Goal: Information Seeking & Learning: Check status

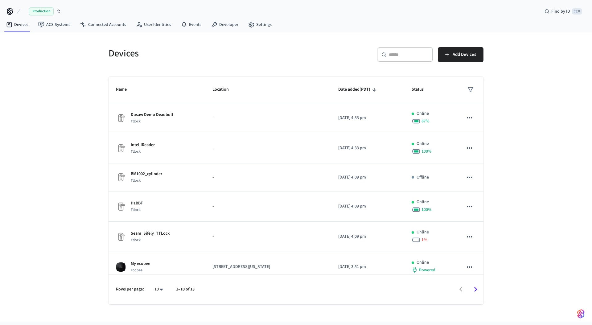
click at [69, 70] on div "Devices ​ ​ Add Devices Name Location Date added (PDT) Status Dusaw Demo Deadbo…" at bounding box center [296, 176] width 592 height 289
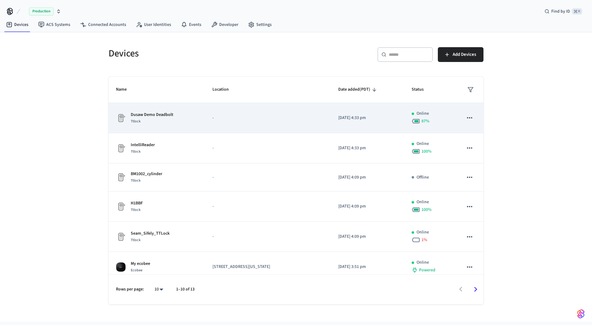
click at [184, 114] on div "Dusaw Demo Deadbolt Ttlock" at bounding box center [157, 118] width 82 height 13
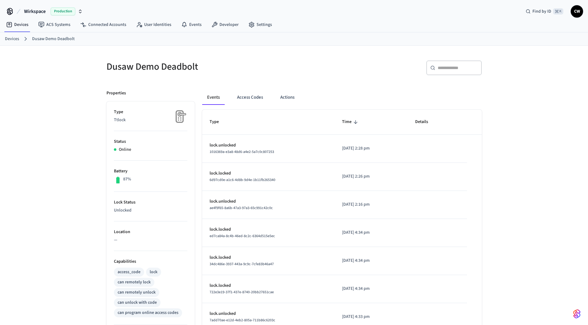
click at [64, 116] on div "Dusaw Demo Deadbolt ​ ​ Properties Type Ttlock Status Online Battery 87% Lock S…" at bounding box center [294, 248] width 588 height 405
click at [43, 9] on span "Wirkspace" at bounding box center [35, 11] width 22 height 7
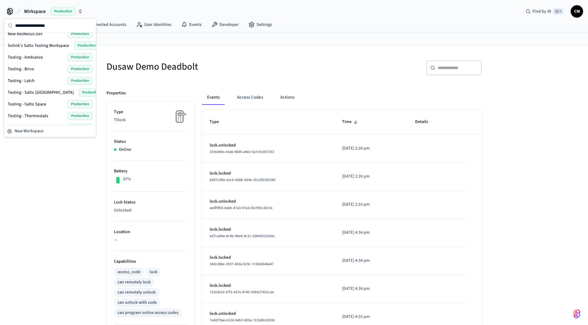
scroll to position [106, 0]
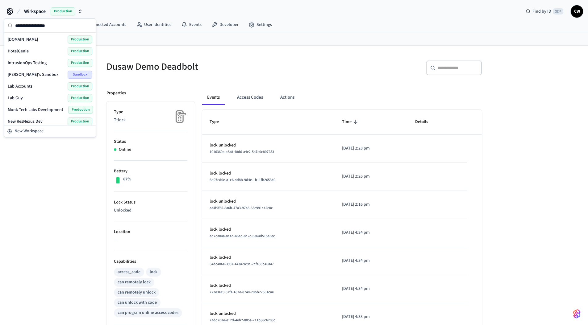
click at [27, 98] on div "Lab Guy Production" at bounding box center [50, 98] width 85 height 8
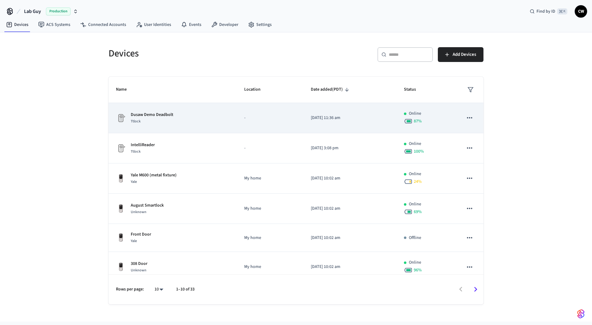
click at [167, 124] on div "Ttlock" at bounding box center [152, 121] width 43 height 6
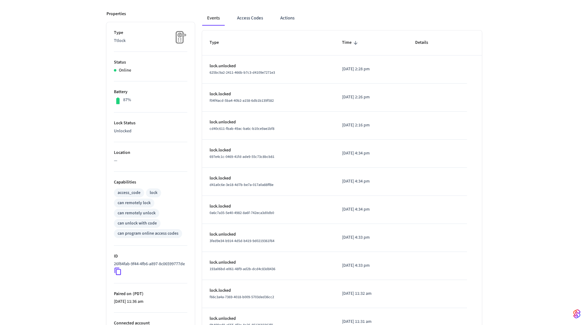
click at [74, 182] on div "Dusaw Demo Deadbolt ​ ​ Properties Type Ttlock Status Online Battery 87% Lock S…" at bounding box center [294, 166] width 588 height 400
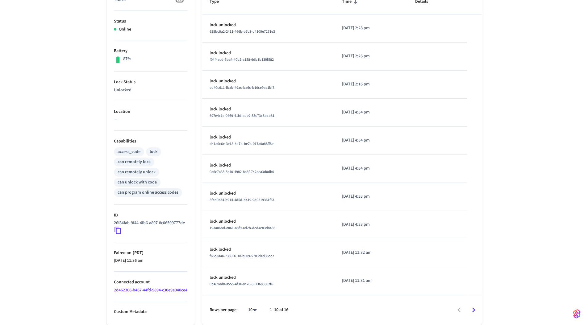
scroll to position [132, 0]
click at [113, 227] on ul "Type Ttlock Status Online Battery 87% Lock Status Unlocked Location — Capabilit…" at bounding box center [150, 153] width 88 height 344
click at [118, 226] on icon at bounding box center [118, 230] width 8 height 8
click at [120, 226] on icon at bounding box center [118, 230] width 8 height 8
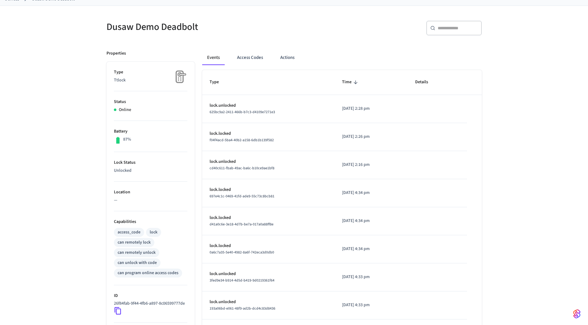
scroll to position [0, 0]
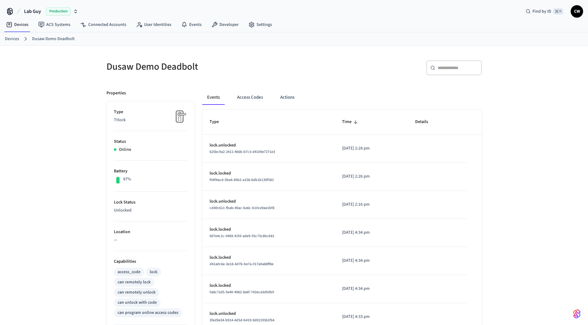
click at [59, 83] on div "Dusaw Demo Deadbolt ​ ​ Properties Type Ttlock Status Online Battery 87% Lock S…" at bounding box center [294, 246] width 588 height 400
click at [46, 24] on link "ACS Systems" at bounding box center [54, 24] width 42 height 11
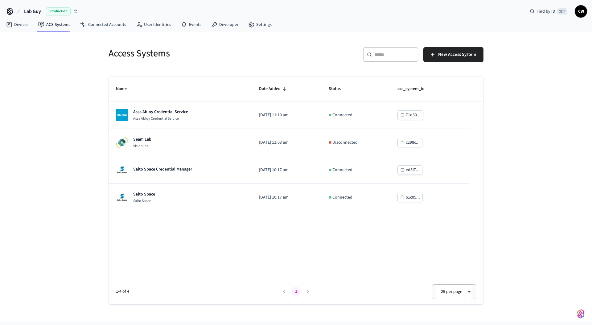
click at [67, 99] on div "Access Systems ​ ​ New Access System Name Date Added Status acs_system_id Assa …" at bounding box center [296, 176] width 592 height 289
click at [31, 13] on span "Lab Guy" at bounding box center [32, 11] width 17 height 7
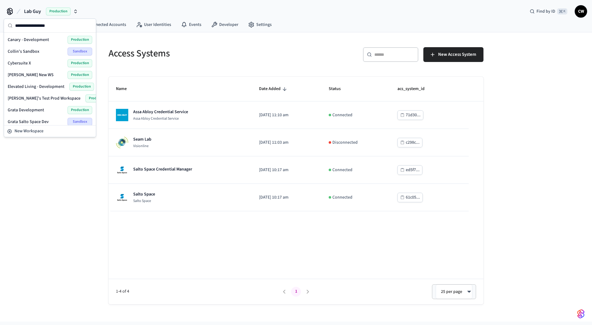
scroll to position [226, 0]
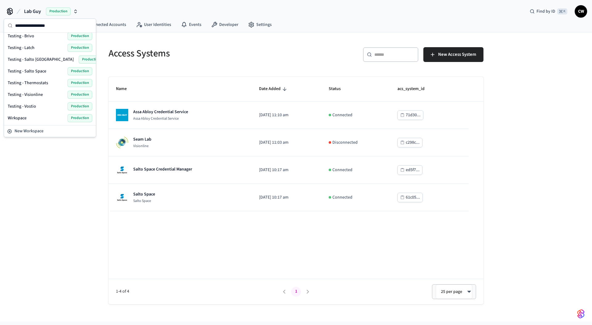
drag, startPoint x: 34, startPoint y: 177, endPoint x: 38, endPoint y: 180, distance: 5.1
click at [35, 177] on div "Access Systems ​ ​ New Access System Name Date Added Status acs_system_id Assa …" at bounding box center [296, 176] width 592 height 289
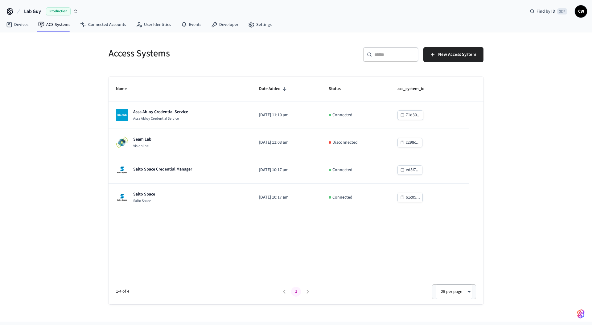
click at [69, 127] on div "Access Systems ​ ​ New Access System Name Date Added Status acs_system_id Assa …" at bounding box center [296, 176] width 592 height 289
click at [46, 12] on span "Production" at bounding box center [58, 11] width 25 height 8
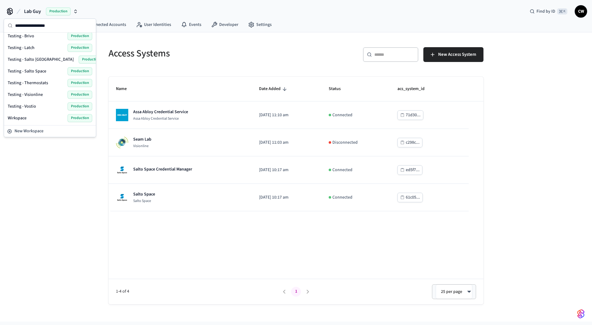
click at [28, 116] on div "Wirkspace Production" at bounding box center [50, 118] width 85 height 8
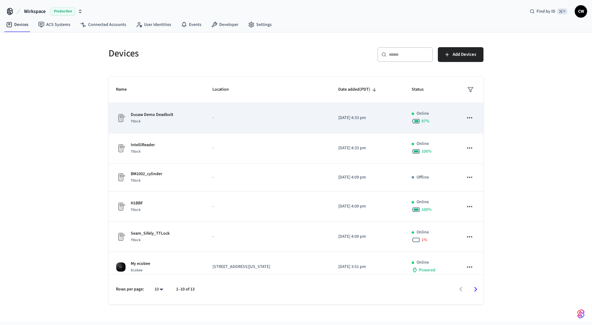
click at [157, 117] on p "Dusaw Demo Deadbolt" at bounding box center [152, 115] width 43 height 6
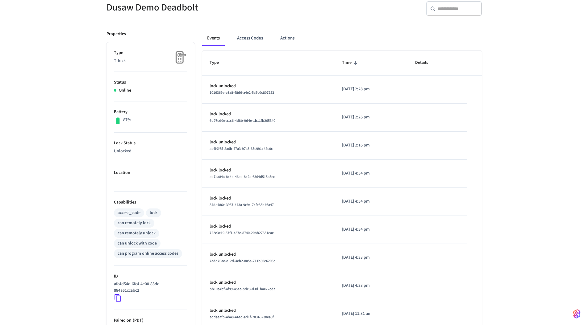
scroll to position [109, 0]
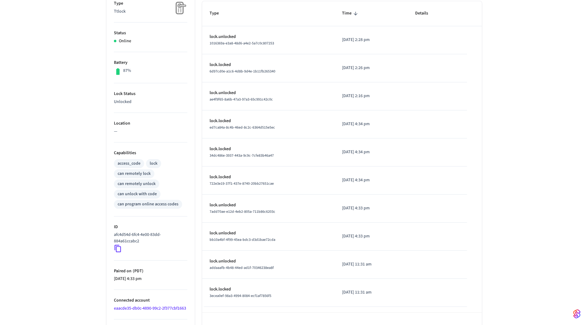
click at [119, 249] on icon at bounding box center [118, 249] width 8 height 8
click at [120, 249] on icon at bounding box center [118, 249] width 8 height 8
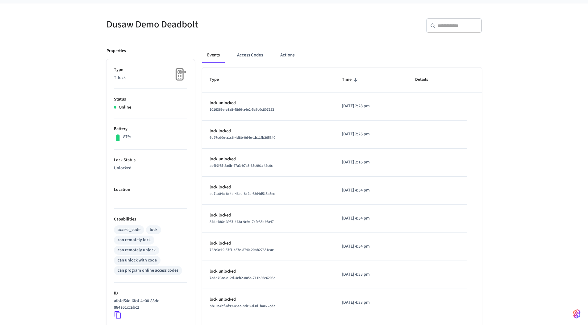
scroll to position [0, 0]
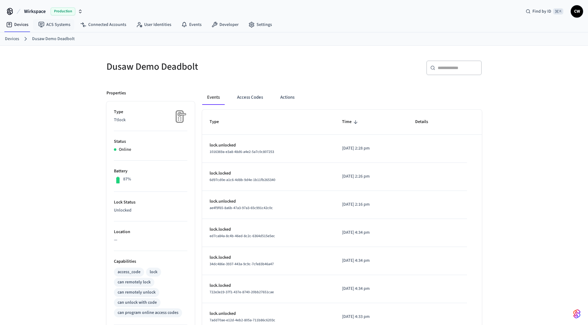
click at [34, 14] on span "Wirkspace" at bounding box center [35, 11] width 22 height 7
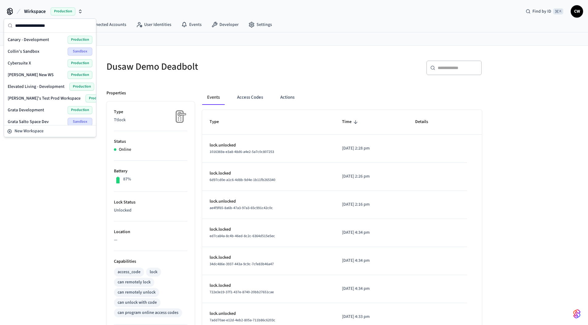
scroll to position [112, 0]
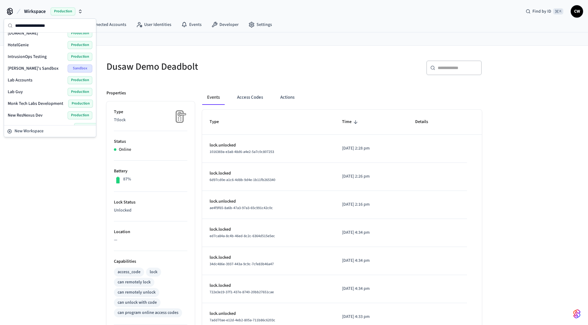
click at [21, 91] on span "Lab Guy" at bounding box center [15, 92] width 15 height 6
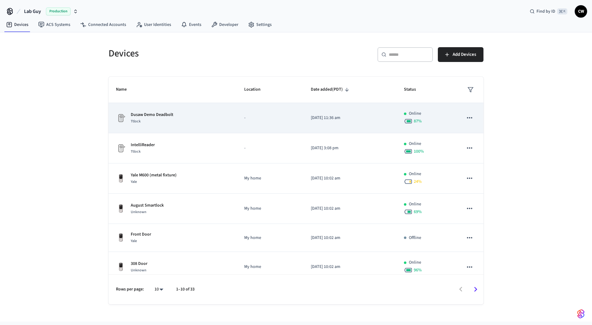
click at [175, 120] on div "Dusaw Demo Deadbolt Ttlock" at bounding box center [173, 118] width 114 height 13
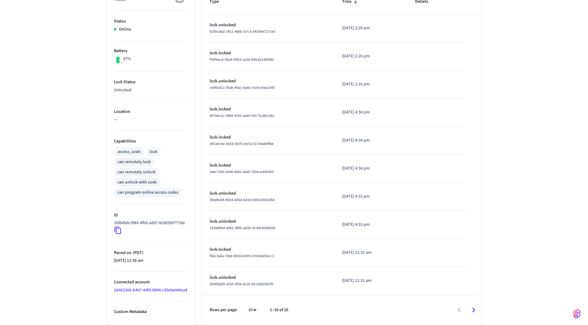
scroll to position [132, 0]
click at [121, 226] on icon at bounding box center [118, 230] width 8 height 8
click at [118, 227] on icon at bounding box center [118, 230] width 8 height 8
click at [115, 226] on icon at bounding box center [118, 230] width 8 height 8
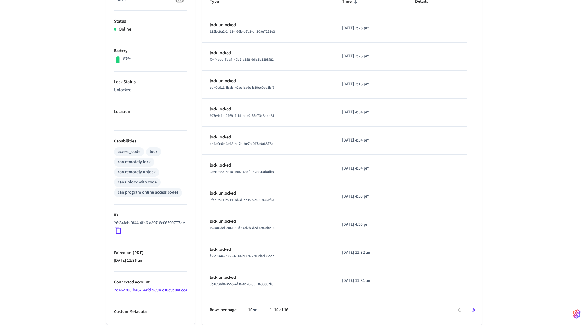
click at [90, 102] on div "Dusaw Demo Deadbolt ​ ​ Properties Type Ttlock Status Online Battery 87% Lock S…" at bounding box center [294, 125] width 588 height 400
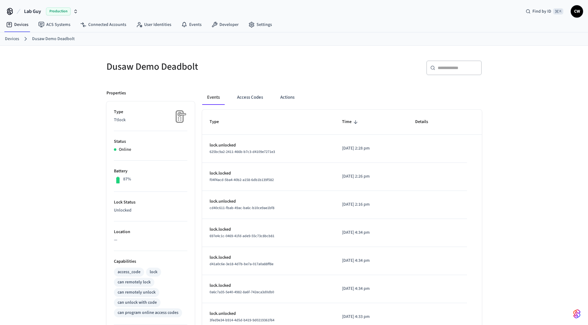
click at [64, 78] on div "Dusaw Demo Deadbolt ​ ​ Properties Type Ttlock Status Online Battery 87% Lock S…" at bounding box center [294, 246] width 588 height 400
click at [105, 25] on link "Connected Accounts" at bounding box center [103, 24] width 56 height 11
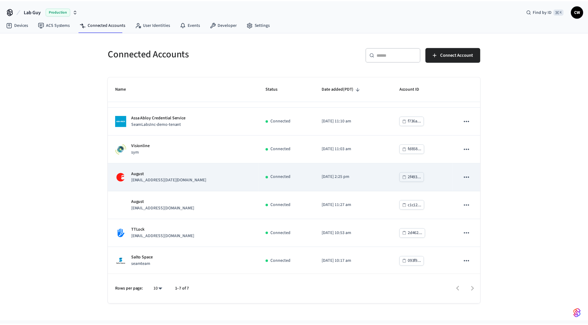
scroll to position [24, 0]
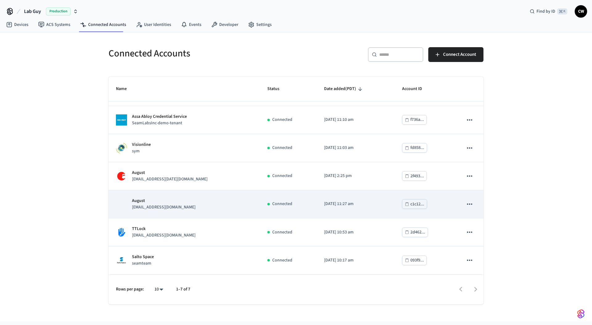
click at [180, 205] on p "[EMAIL_ADDRESS][DOMAIN_NAME]" at bounding box center [164, 207] width 64 height 6
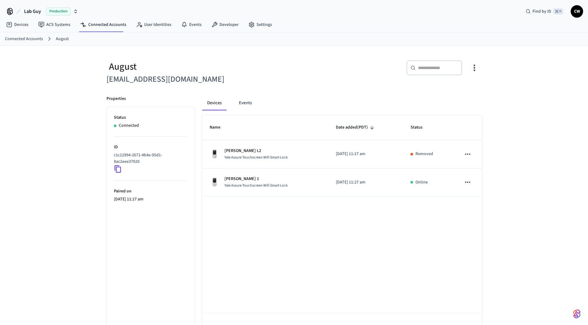
click at [68, 150] on div "August [EMAIL_ADDRESS][DOMAIN_NAME] ​ ​ Properties Status Connected ID c1c12994…" at bounding box center [294, 194] width 588 height 297
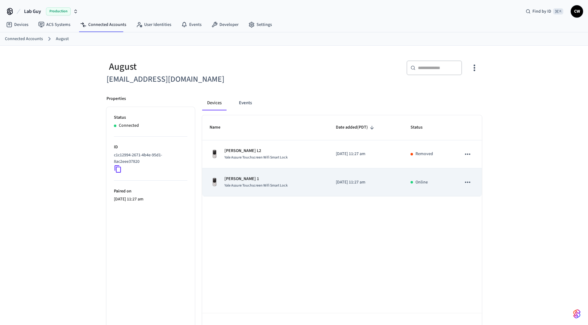
click at [259, 182] on div "Yale Assure Touchscreen Wifi Smart Lock" at bounding box center [255, 185] width 63 height 6
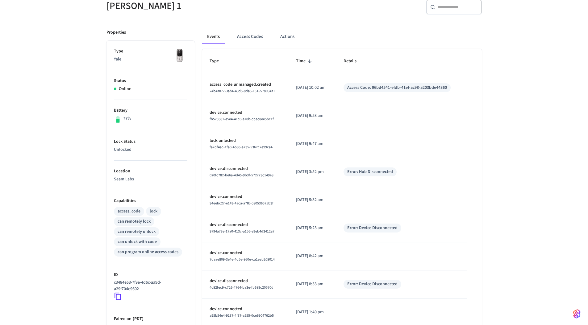
scroll to position [132, 0]
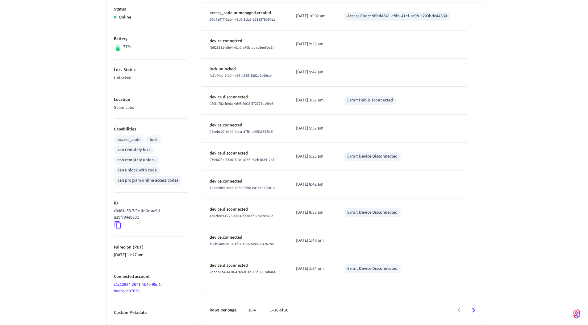
click at [115, 222] on icon at bounding box center [118, 225] width 8 height 8
click at [120, 224] on icon at bounding box center [117, 225] width 6 height 7
click at [80, 96] on div "[PERSON_NAME] 1 ​ ​ Properties Type Yale Status Online Battery 77% Lock Status …" at bounding box center [294, 119] width 588 height 412
click at [62, 223] on div "[PERSON_NAME] 1 ​ ​ Properties Type Yale Status Online Battery 77% Lock Status …" at bounding box center [294, 119] width 588 height 412
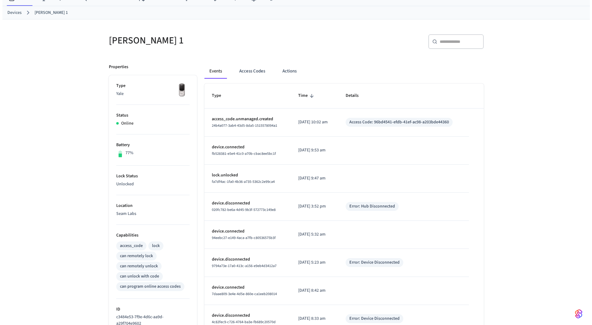
scroll to position [0, 0]
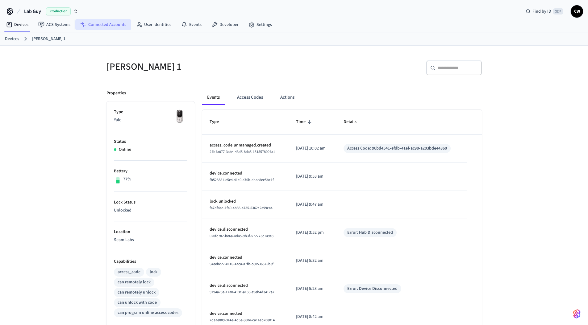
click at [103, 23] on link "Connected Accounts" at bounding box center [103, 24] width 56 height 11
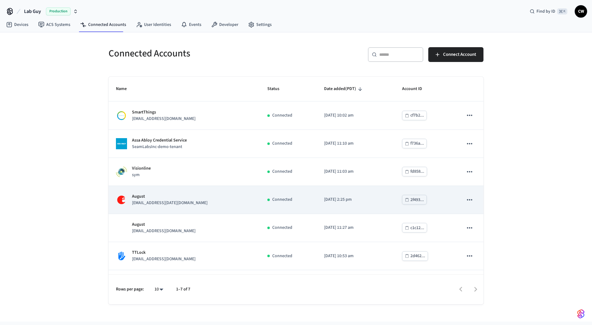
scroll to position [1, 0]
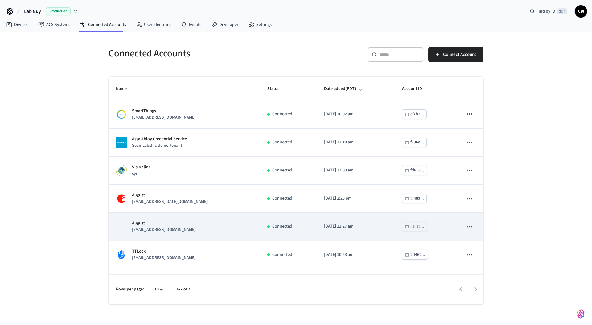
click at [193, 223] on div "August [EMAIL_ADDRESS][DOMAIN_NAME]" at bounding box center [184, 226] width 137 height 13
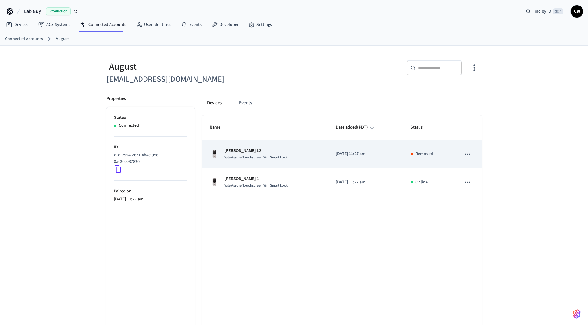
click at [292, 145] on td "[PERSON_NAME] L2 Yale Assure Touchscreen Wifi Smart Lock" at bounding box center [265, 154] width 126 height 28
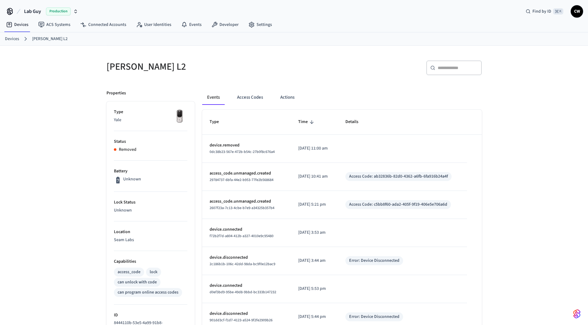
click at [256, 72] on h5 "[PERSON_NAME] L2" at bounding box center [198, 66] width 184 height 13
click at [18, 26] on link "Devices" at bounding box center [17, 24] width 32 height 11
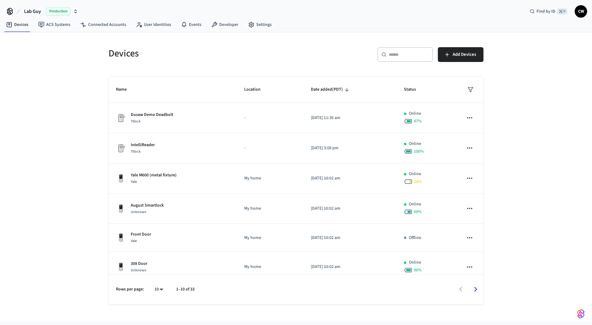
click at [82, 100] on div "Devices ​ ​ Add Devices Name Location Date added (PDT) Status Dusaw Demo Deadbo…" at bounding box center [296, 176] width 592 height 289
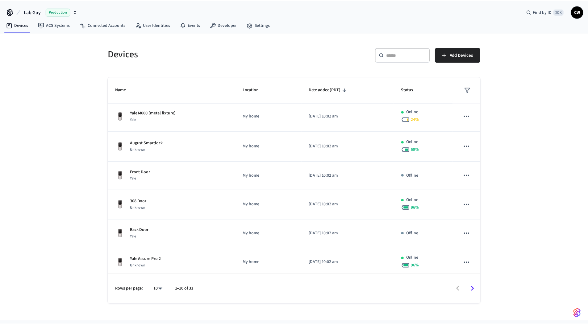
scroll to position [124, 0]
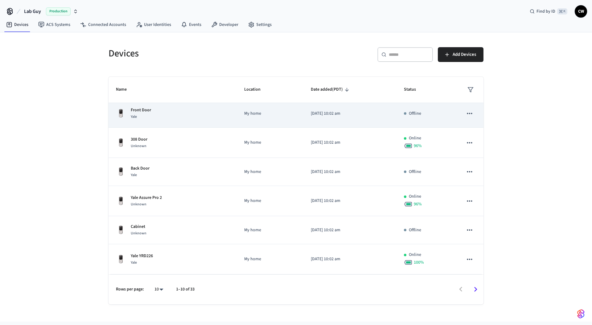
click at [167, 110] on div "Front Door Yale" at bounding box center [173, 113] width 114 height 13
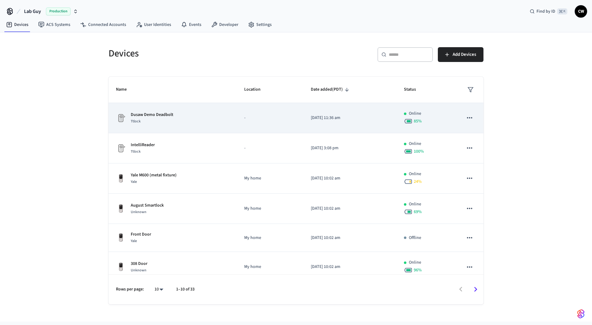
click at [181, 114] on div "Dusaw Demo Deadbolt Ttlock" at bounding box center [173, 118] width 114 height 13
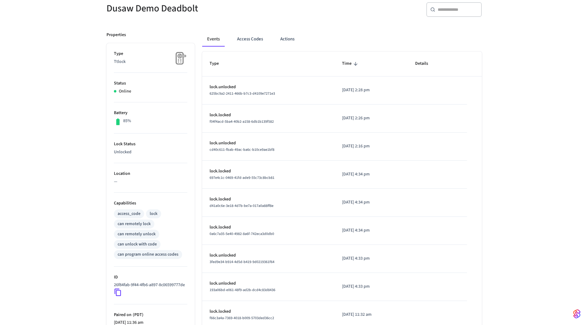
scroll to position [132, 0]
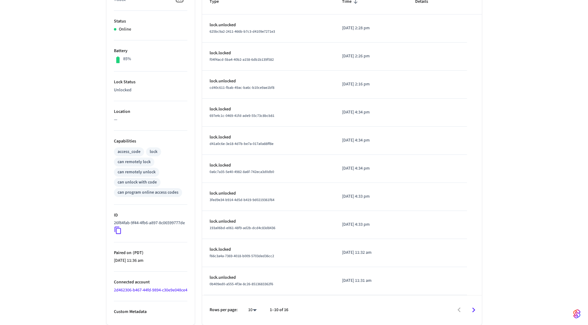
click at [117, 226] on icon at bounding box center [118, 230] width 8 height 8
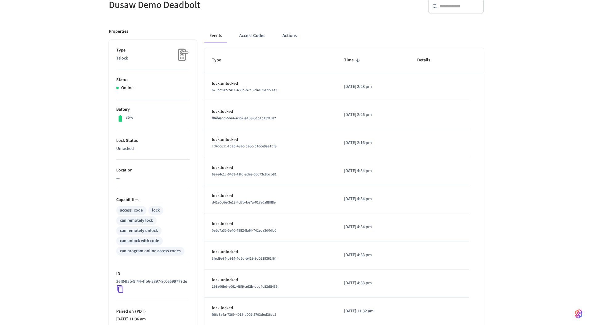
scroll to position [0, 0]
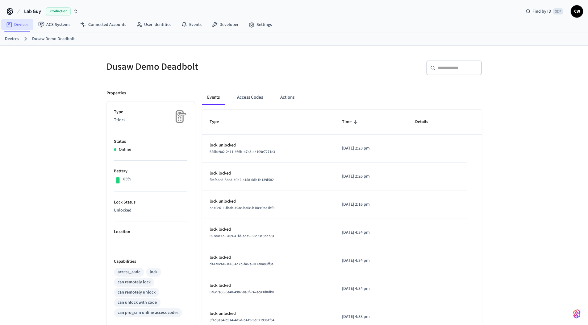
click at [21, 25] on link "Devices" at bounding box center [17, 24] width 32 height 11
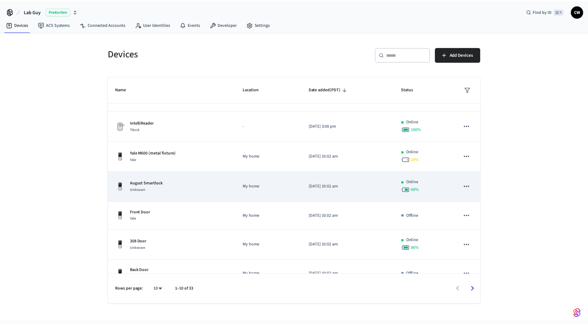
scroll to position [38, 0]
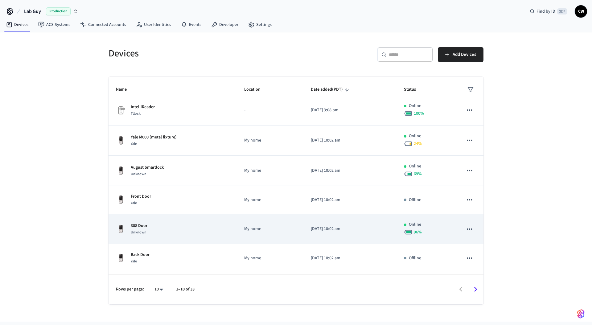
click at [176, 236] on td "308 Door Unknown" at bounding box center [173, 229] width 128 height 30
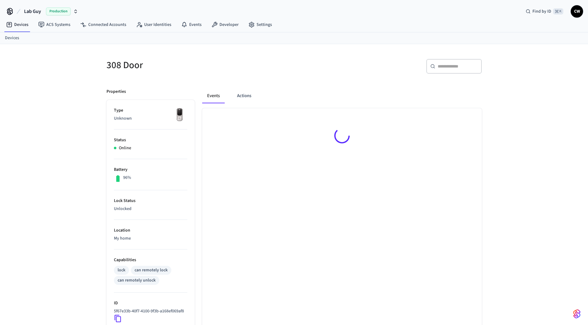
click at [74, 175] on div "308 Door ​ ​ Properties Type Unknown Status Online Battery 96% Lock Status Unlo…" at bounding box center [294, 228] width 588 height 368
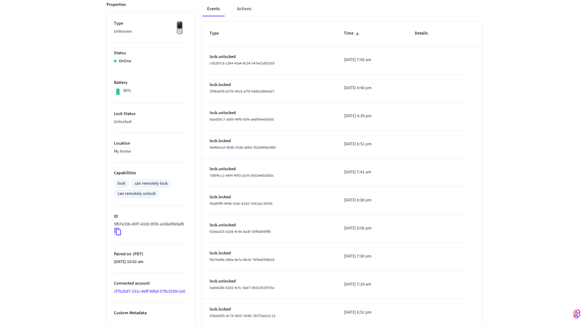
scroll to position [89, 0]
click at [119, 235] on icon at bounding box center [118, 231] width 8 height 8
click at [118, 235] on icon at bounding box center [118, 231] width 8 height 8
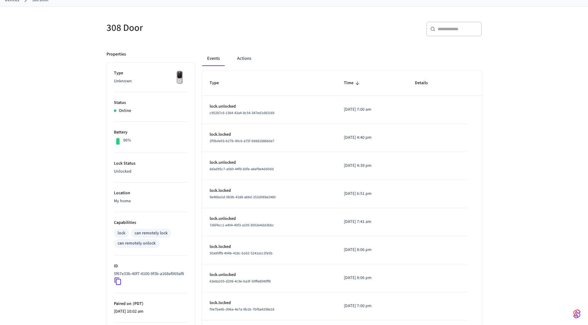
scroll to position [0, 0]
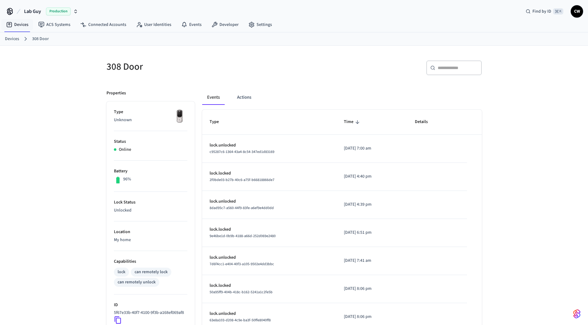
click at [36, 13] on span "Lab Guy" at bounding box center [32, 11] width 17 height 7
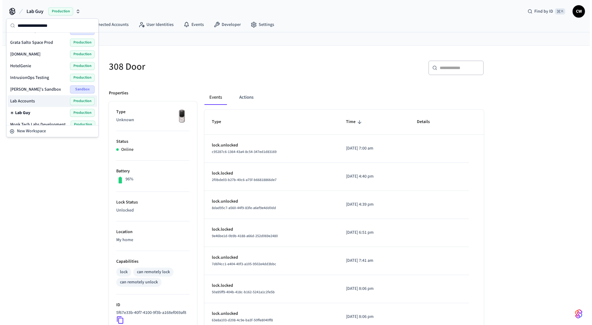
scroll to position [92, 0]
click at [23, 101] on span "Lab Accounts" at bounding box center [20, 100] width 25 height 6
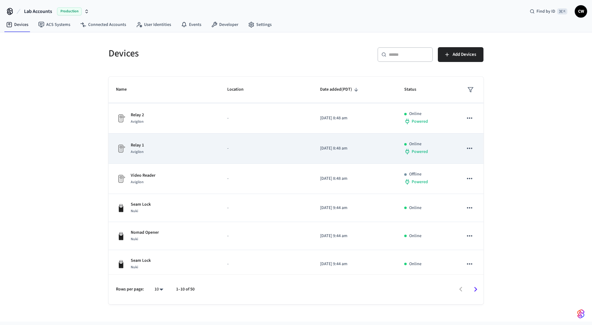
scroll to position [122, 0]
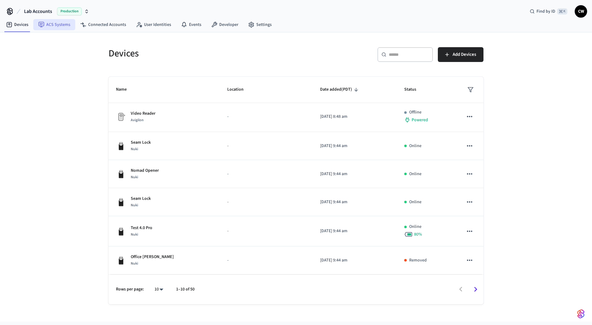
click at [60, 24] on link "ACS Systems" at bounding box center [54, 24] width 42 height 11
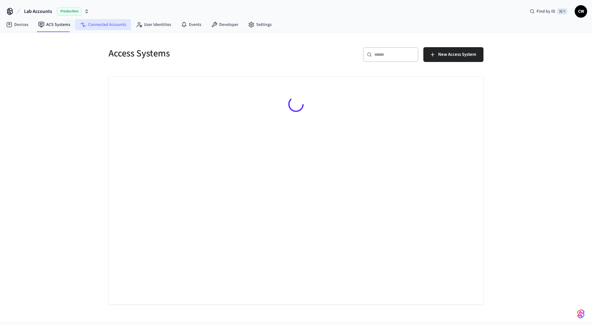
click at [102, 25] on link "Connected Accounts" at bounding box center [103, 24] width 56 height 11
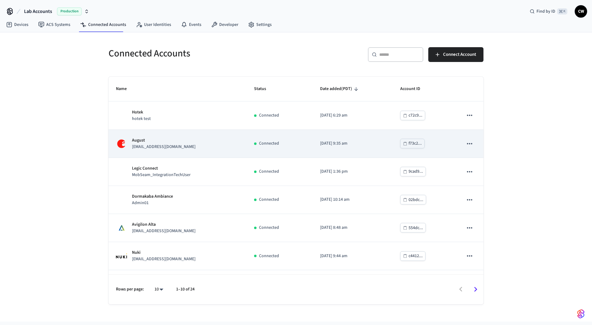
click at [195, 144] on div "[PERSON_NAME] [PERSON_NAME][EMAIL_ADDRESS][DOMAIN_NAME]" at bounding box center [177, 143] width 123 height 13
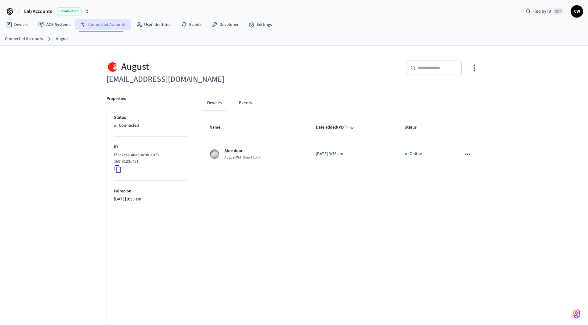
click at [100, 24] on link "Connected Accounts" at bounding box center [103, 24] width 56 height 11
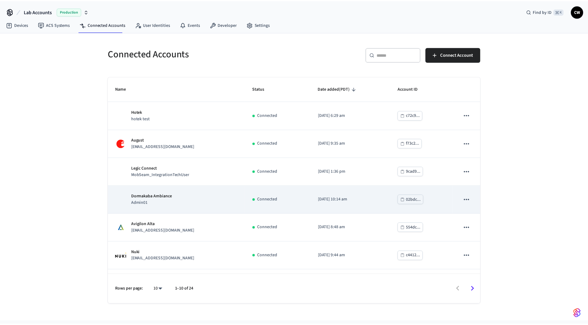
scroll to position [108, 0]
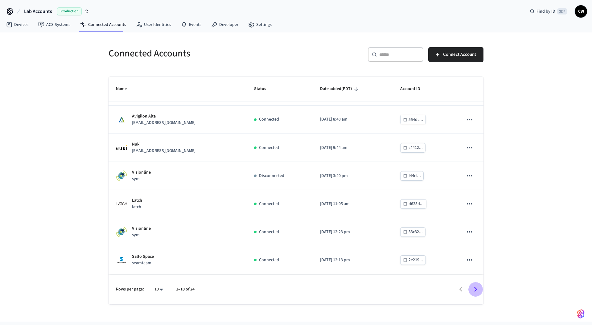
click at [475, 289] on icon "Go to next page" at bounding box center [476, 290] width 10 height 10
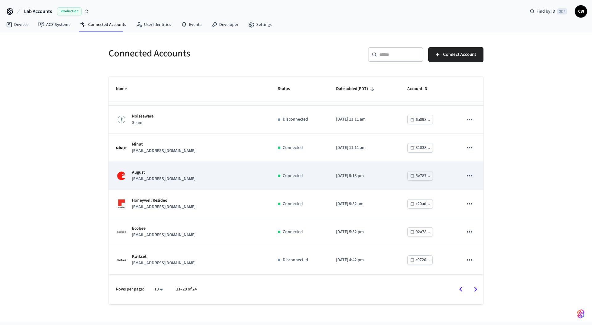
click at [206, 176] on div "August [EMAIL_ADDRESS][DOMAIN_NAME]" at bounding box center [189, 175] width 147 height 13
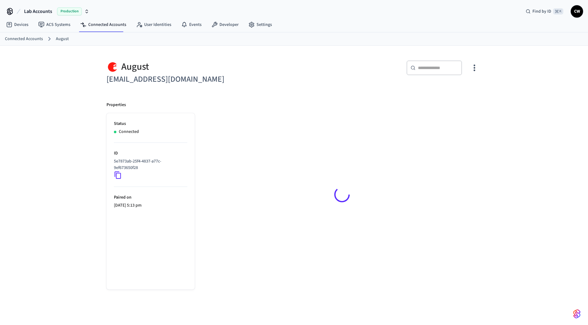
click at [57, 104] on div "August [EMAIL_ADDRESS][DOMAIN_NAME] ​ ​ Properties Status Connected ID 5e7873ab…" at bounding box center [294, 190] width 588 height 289
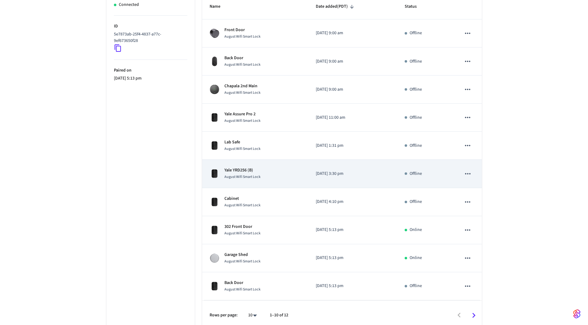
scroll to position [126, 0]
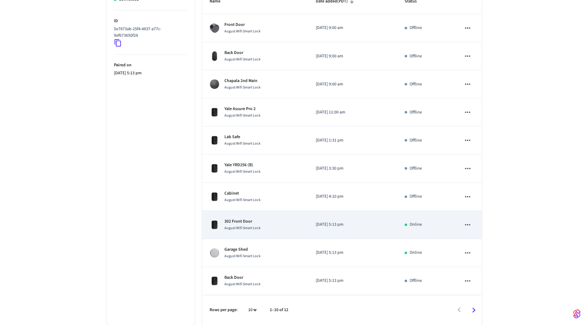
click at [275, 229] on div "302 Front Door August Wifi Smart Lock" at bounding box center [255, 224] width 92 height 13
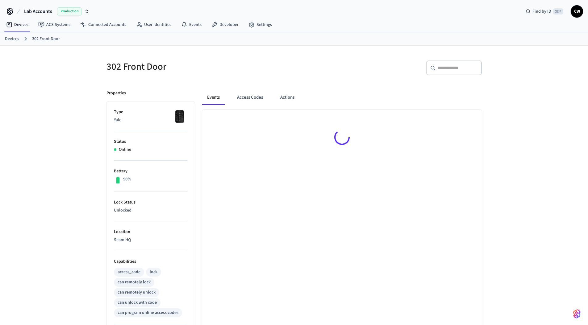
scroll to position [126, 0]
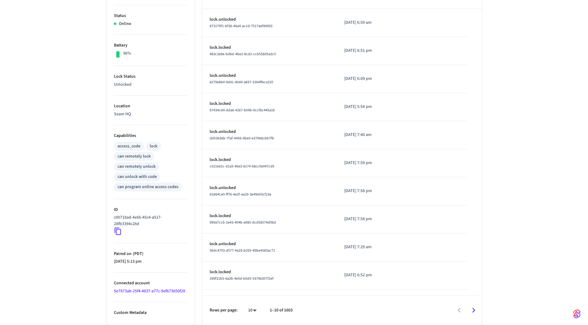
click at [118, 231] on icon at bounding box center [118, 231] width 8 height 8
click at [66, 42] on div "302 Front Door ​ ​ Properties Type Yale Status Online Battery 96% Lock Status U…" at bounding box center [294, 122] width 588 height 405
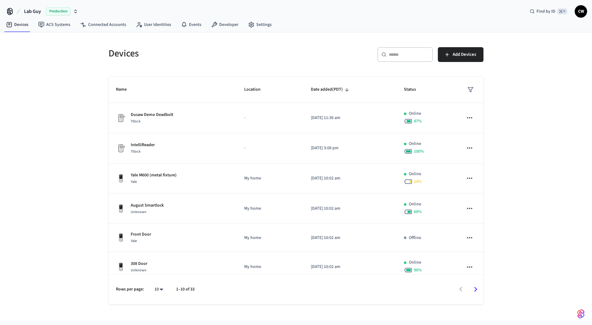
click at [81, 118] on div "Devices ​ ​ Add Devices Name Location Date added (PDT) Status Dusaw Demo Deadbo…" at bounding box center [296, 176] width 592 height 289
click at [37, 88] on div "Devices ​ ​ Add Devices Name Location Date added (PDT) Status Dusaw Demo Deadbo…" at bounding box center [296, 176] width 592 height 289
click at [38, 8] on span "Lab Guy" at bounding box center [32, 11] width 17 height 7
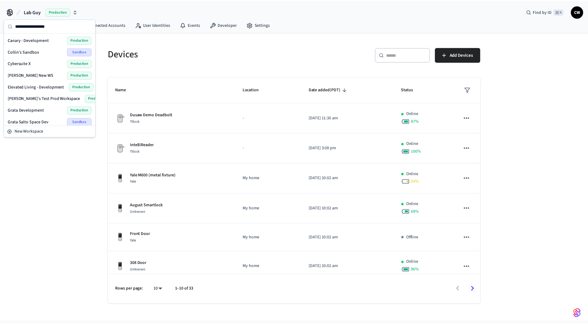
scroll to position [226, 0]
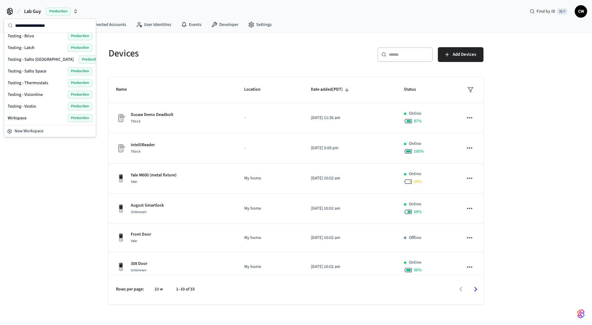
click at [35, 119] on div "Wirkspace Production" at bounding box center [50, 118] width 85 height 8
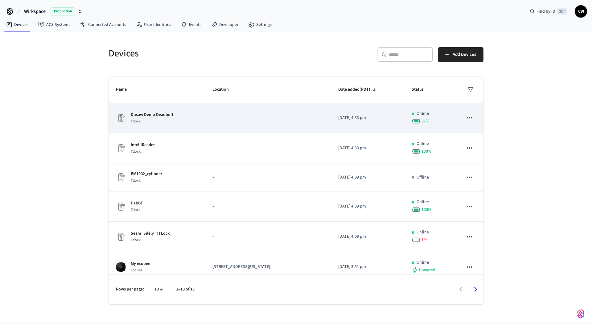
click at [171, 120] on div "Ttlock" at bounding box center [152, 121] width 43 height 6
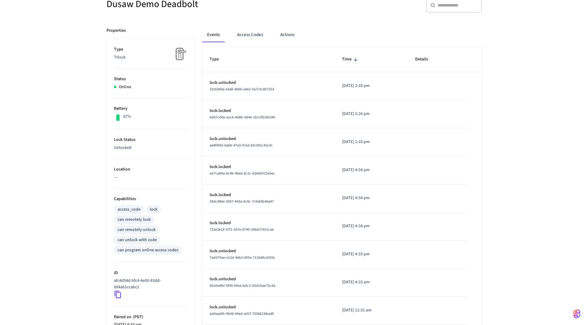
scroll to position [126, 0]
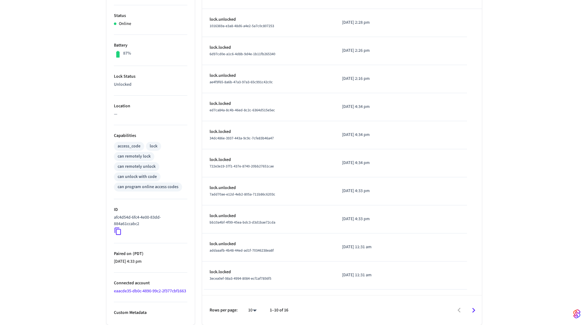
click at [117, 230] on icon at bounding box center [118, 231] width 8 height 8
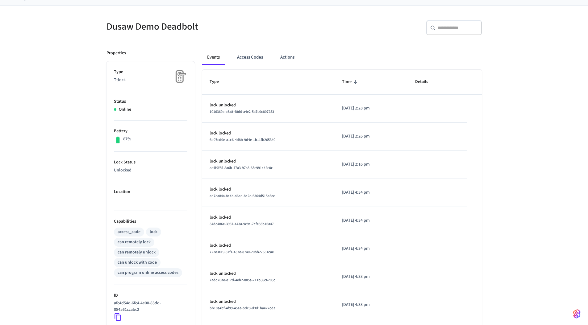
scroll to position [0, 0]
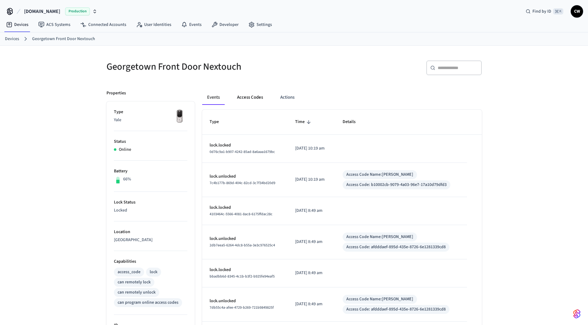
click at [264, 94] on button "Access Codes" at bounding box center [250, 97] width 36 height 15
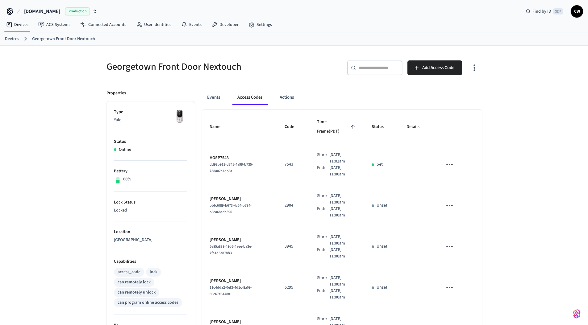
click at [66, 110] on div "Georgetown Front Door Nextouch ​ ​ Add Access Code Properties Type Yale Status …" at bounding box center [294, 306] width 588 height 520
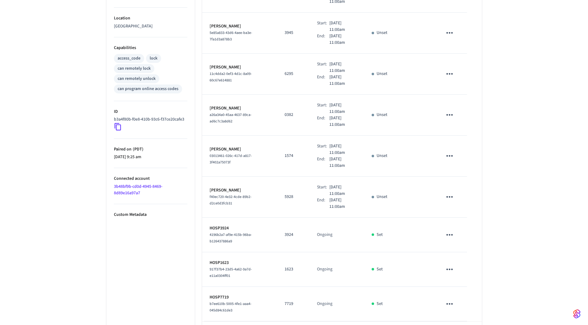
scroll to position [230, 0]
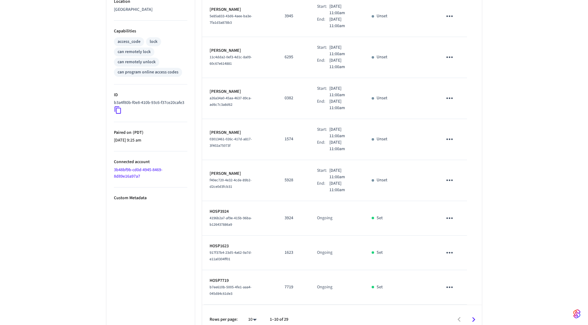
click at [473, 315] on icon "Go to next page" at bounding box center [474, 320] width 10 height 10
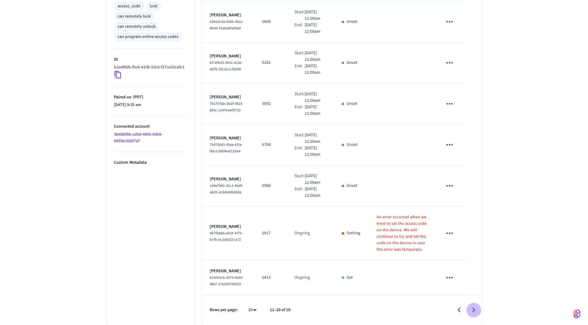
click at [475, 311] on icon "Go to next page" at bounding box center [474, 310] width 10 height 10
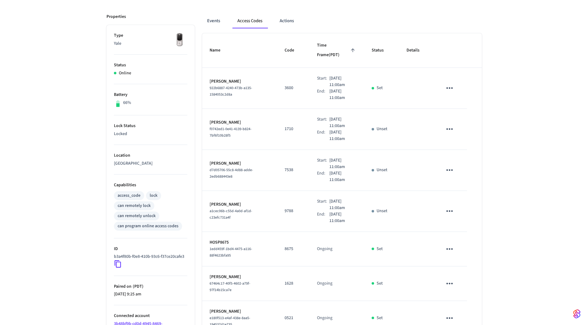
scroll to position [59, 0]
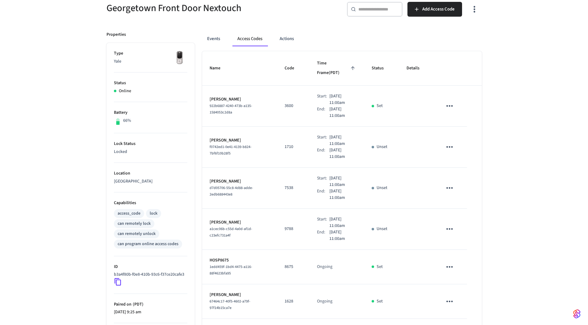
click at [334, 106] on p "Aug 21st 2025 11:00am" at bounding box center [342, 112] width 27 height 13
drag, startPoint x: 329, startPoint y: 100, endPoint x: 350, endPoint y: 101, distance: 20.7
click at [350, 106] on p "Aug 21st 2025 11:00am" at bounding box center [342, 112] width 27 height 13
click at [68, 157] on div "Georgetown Front Door Nextouch ​ ​ Add Access Code Properties Type Yale Status …" at bounding box center [294, 220] width 588 height 466
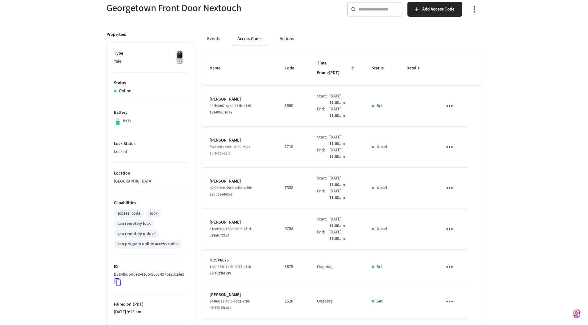
click at [58, 246] on div "Georgetown Front Door Nextouch ​ ​ Add Access Code Properties Type Yale Status …" at bounding box center [294, 220] width 588 height 466
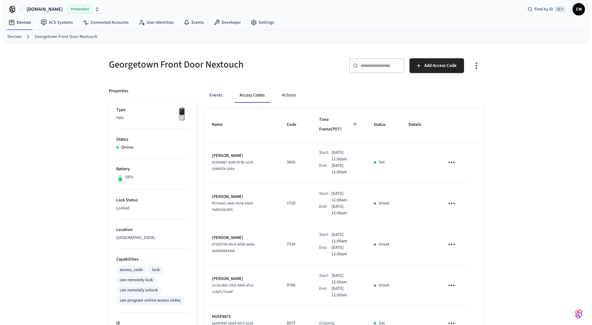
scroll to position [0, 0]
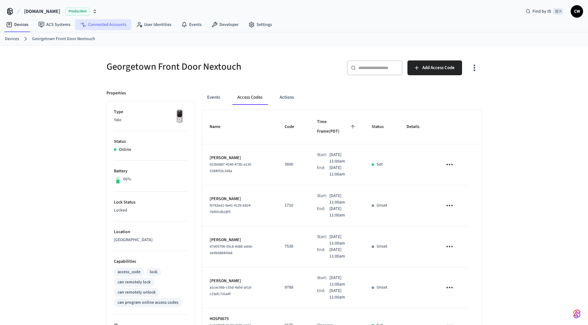
click at [112, 26] on link "Connected Accounts" at bounding box center [103, 24] width 56 height 11
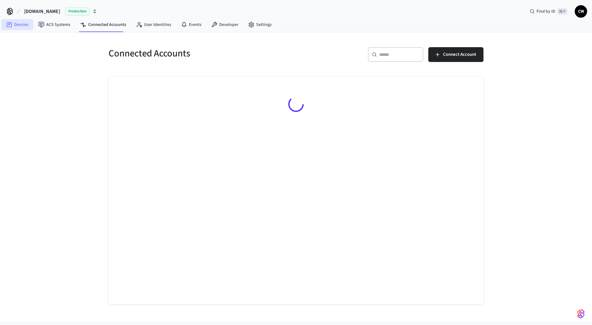
click at [23, 24] on link "Devices" at bounding box center [17, 24] width 32 height 11
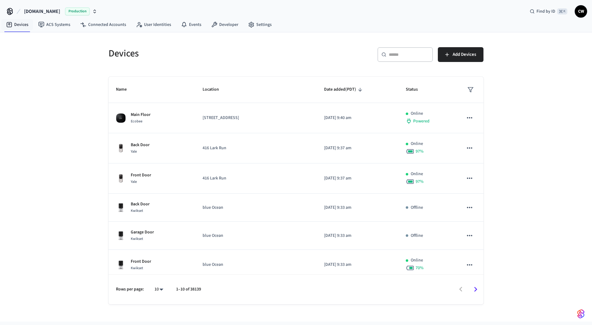
click at [97, 144] on div "Devices ​ ​ Add Devices Name Location Date added (PDT) Status Main Floor Ecobee…" at bounding box center [296, 176] width 592 height 289
click at [52, 236] on div "Devices ​ ​ Add Devices Name Location Date added (PDT) Status Main Floor Ecobee…" at bounding box center [296, 176] width 592 height 289
click at [49, 153] on div "Devices ​ ​ Add Devices Name Location Date added (PDT) Status Main Floor Ecobee…" at bounding box center [296, 176] width 592 height 289
click at [95, 69] on div "Devices ​ ​ Add Devices Name Location Date added (PDT) Status Sorry Knot Sorry …" at bounding box center [296, 176] width 592 height 289
click at [66, 183] on div "Devices ​ ​ Add Devices Name Location Date added (PDT) Status Sorry Knot Sorry …" at bounding box center [296, 176] width 592 height 289
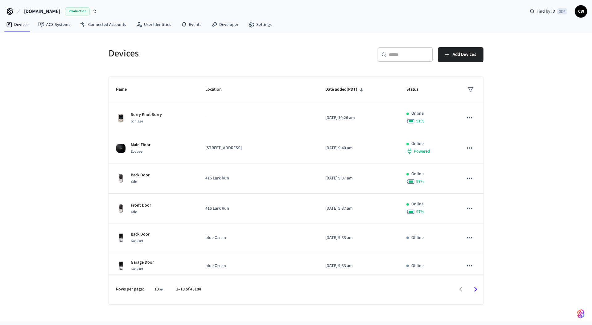
click at [60, 150] on div "Devices ​ ​ Add Devices Name Location Date added (PDT) Status Sorry Knot Sorry …" at bounding box center [296, 176] width 592 height 289
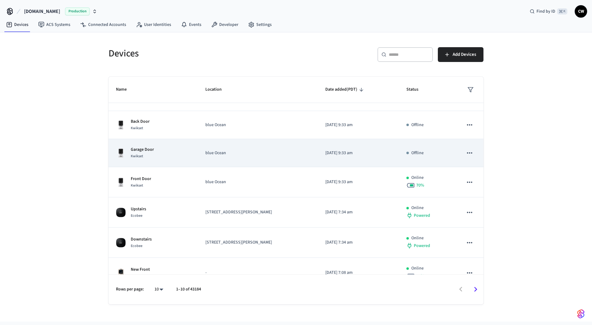
scroll to position [126, 0]
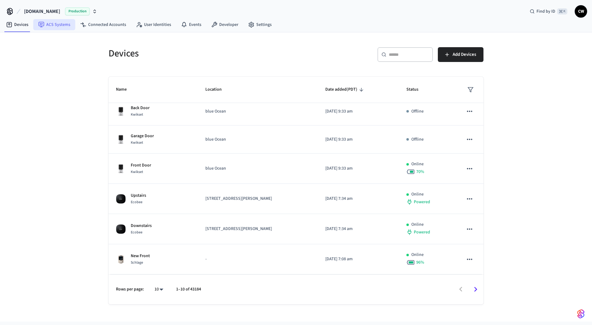
click at [66, 26] on link "ACS Systems" at bounding box center [54, 24] width 42 height 11
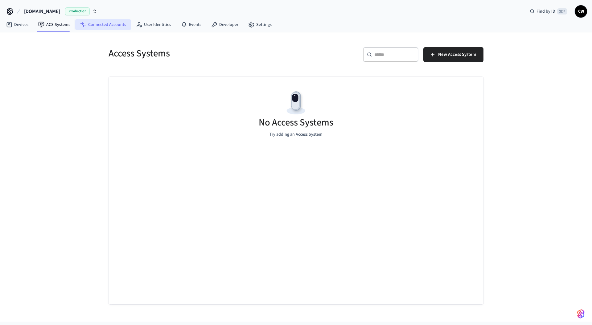
click at [113, 28] on link "Connected Accounts" at bounding box center [103, 24] width 56 height 11
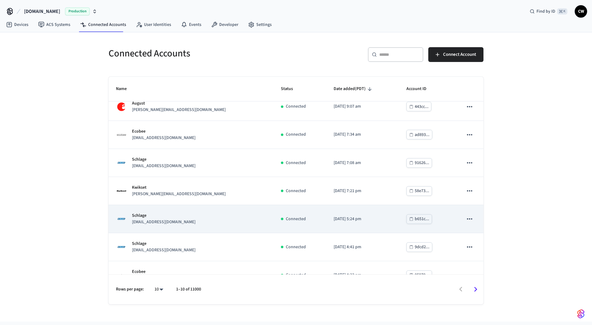
scroll to position [108, 0]
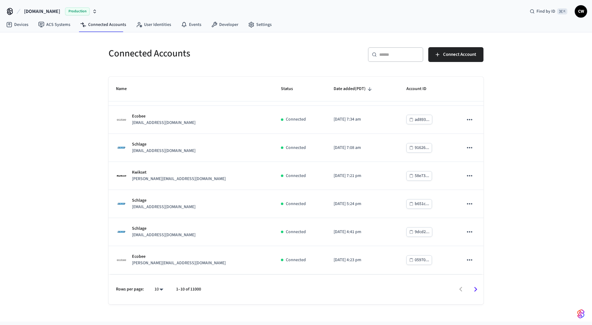
click at [63, 237] on div "Connected Accounts ​ ​ Connect Account Name Status Date added (PDT) Account ID …" at bounding box center [296, 176] width 592 height 289
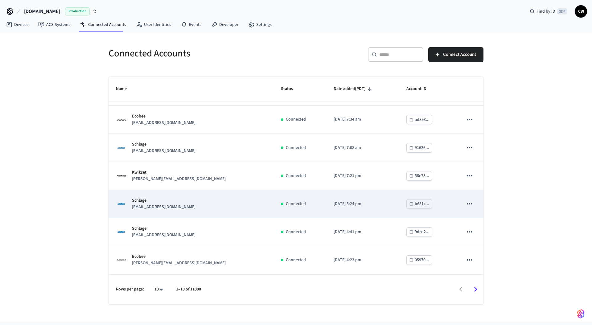
scroll to position [0, 0]
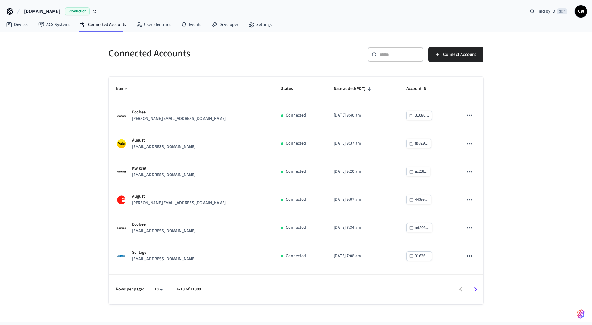
click at [81, 173] on div "Connected Accounts ​ ​ Connect Account Name Status Date added (PDT) Account ID …" at bounding box center [296, 176] width 592 height 289
click at [153, 26] on link "User Identities" at bounding box center [153, 24] width 45 height 11
